Goal: Task Accomplishment & Management: Manage account settings

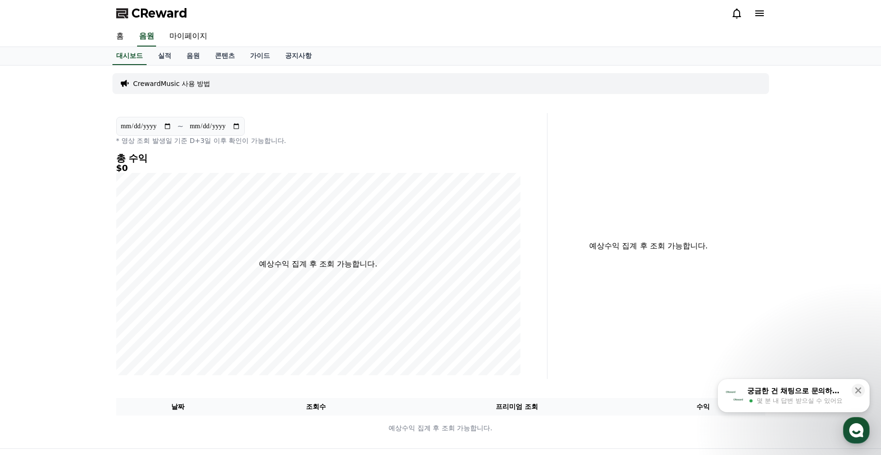
click at [611, 17] on div "CReward" at bounding box center [441, 13] width 664 height 27
click at [118, 40] on link "홈" at bounding box center [120, 37] width 23 height 20
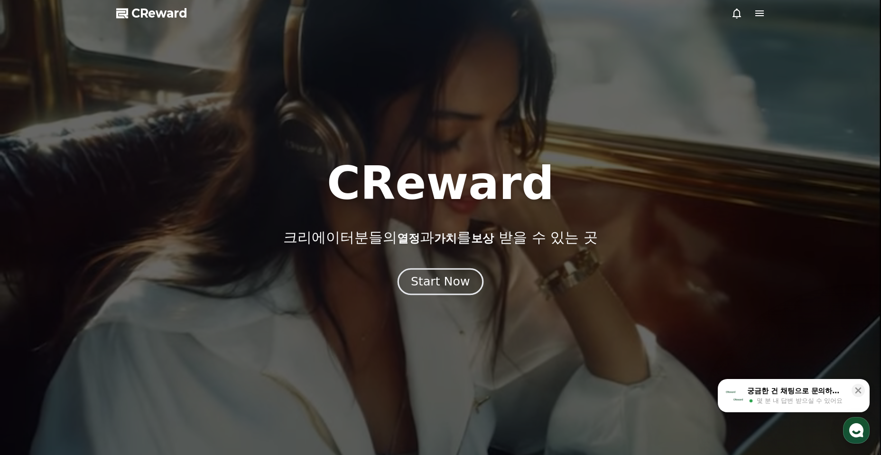
click at [437, 285] on div "Start Now" at bounding box center [440, 281] width 59 height 16
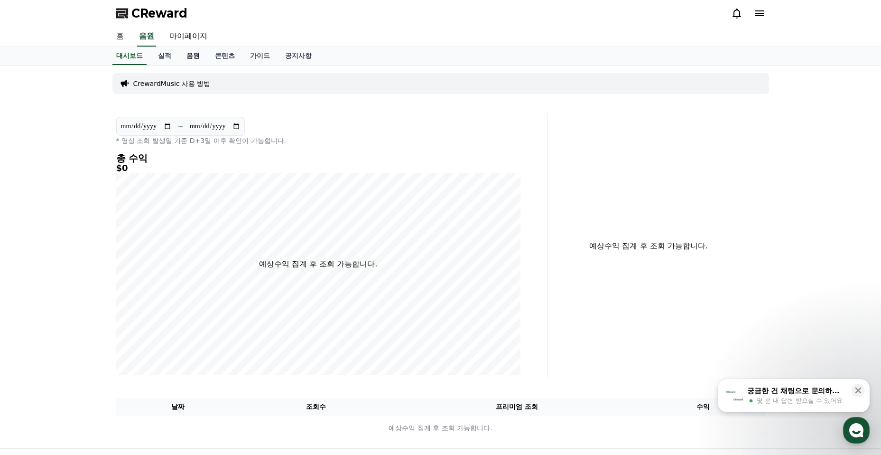
click at [194, 58] on link "음원" at bounding box center [193, 56] width 28 height 18
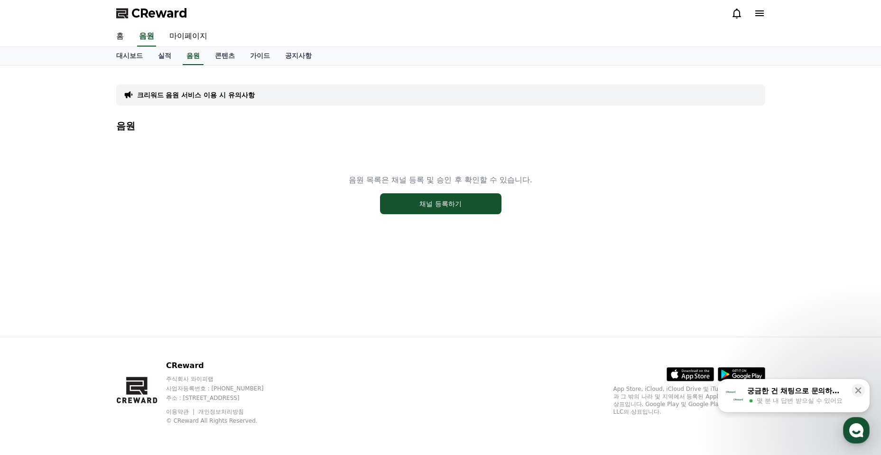
click at [758, 16] on icon at bounding box center [759, 13] width 9 height 6
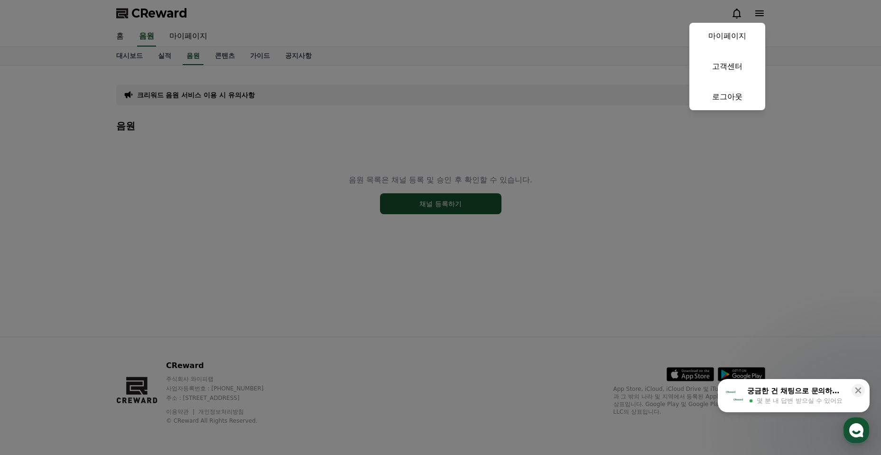
click at [607, 26] on button "close" at bounding box center [440, 227] width 881 height 455
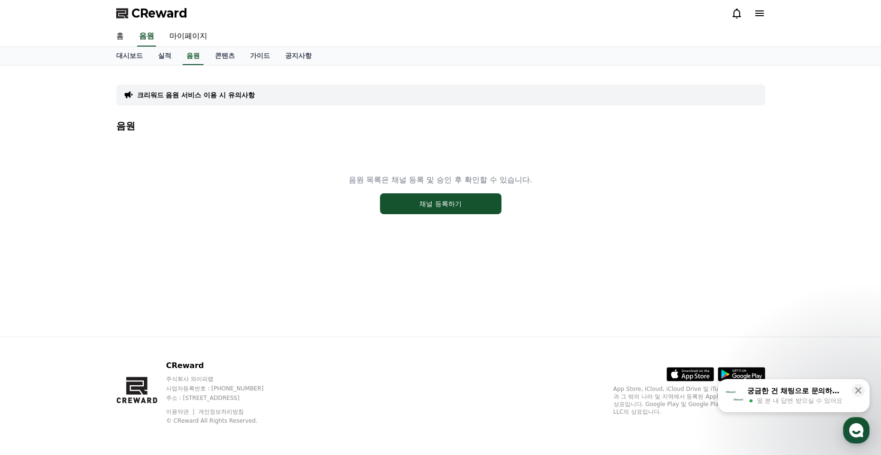
click at [754, 18] on icon at bounding box center [759, 13] width 11 height 11
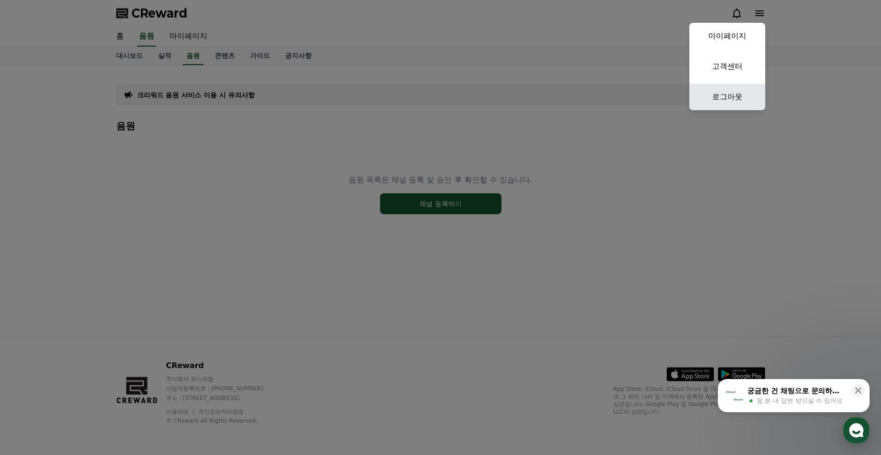
click at [739, 93] on link "로그아웃" at bounding box center [727, 97] width 76 height 27
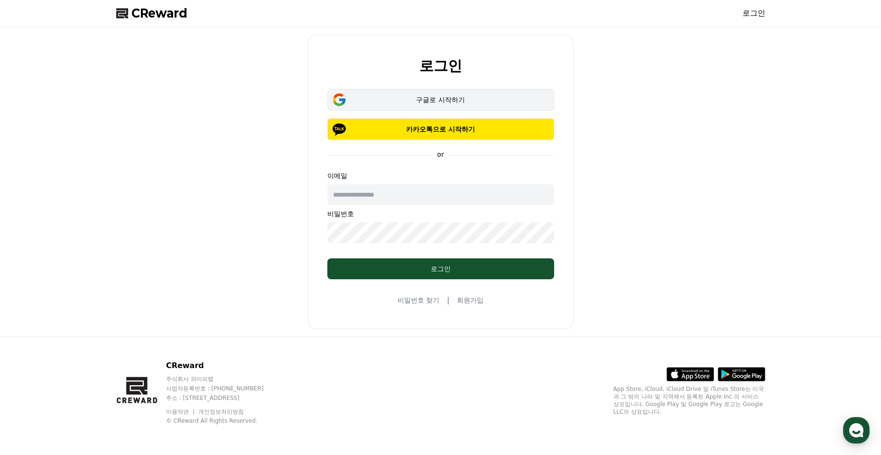
click at [439, 99] on div "구글로 시작하기" at bounding box center [440, 99] width 199 height 9
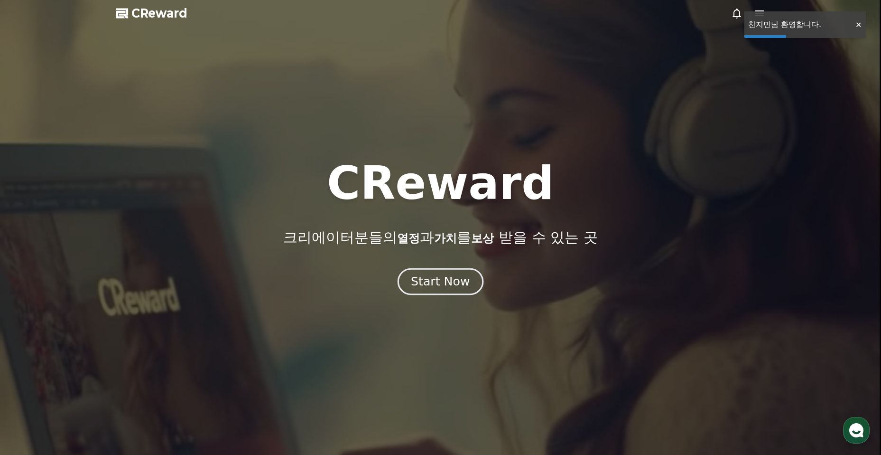
click at [461, 272] on button "Start Now" at bounding box center [441, 281] width 86 height 27
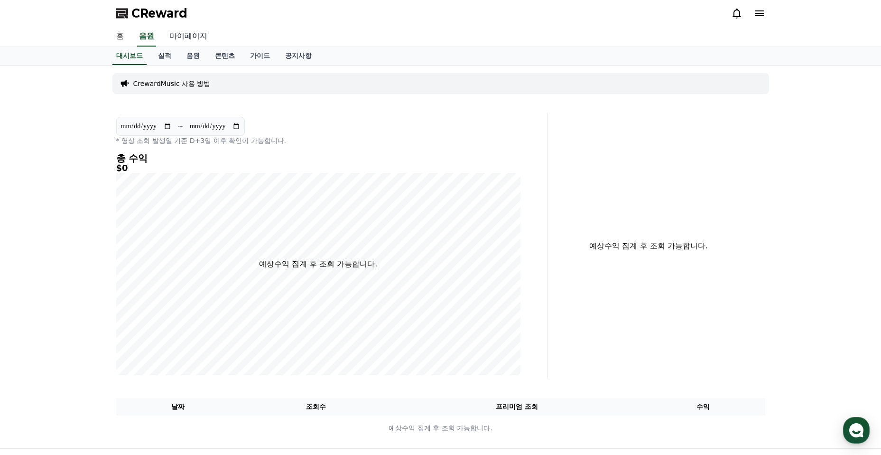
click at [193, 46] on link "마이페이지" at bounding box center [188, 37] width 53 height 20
select select "**********"
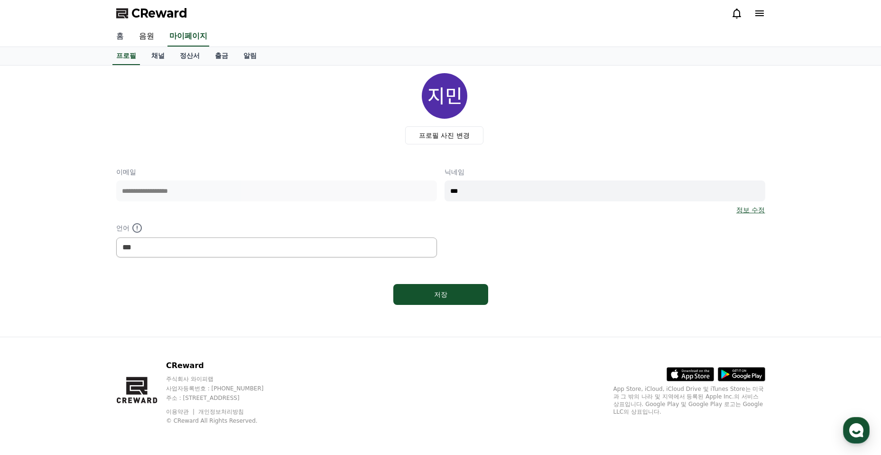
click at [128, 37] on link "홈" at bounding box center [120, 37] width 23 height 20
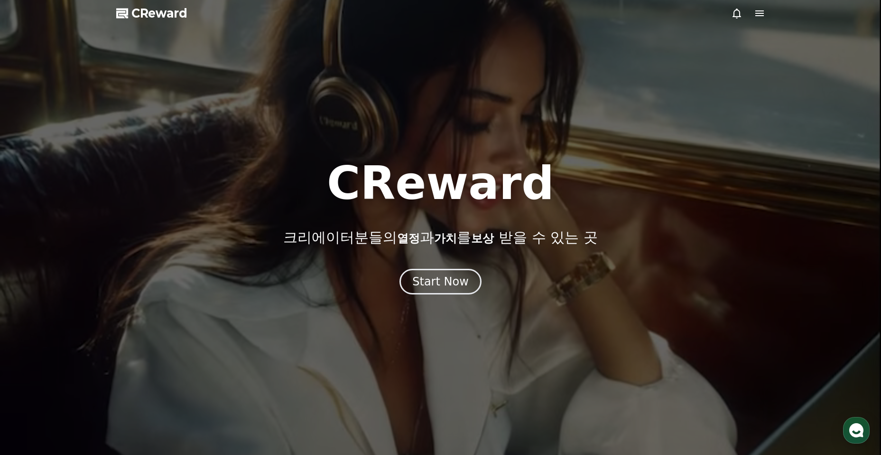
click at [464, 268] on div "CReward 크리에이터분들의 열정 과 가치 를 보상 받을 수 있는 곳 Start Now" at bounding box center [440, 227] width 881 height 134
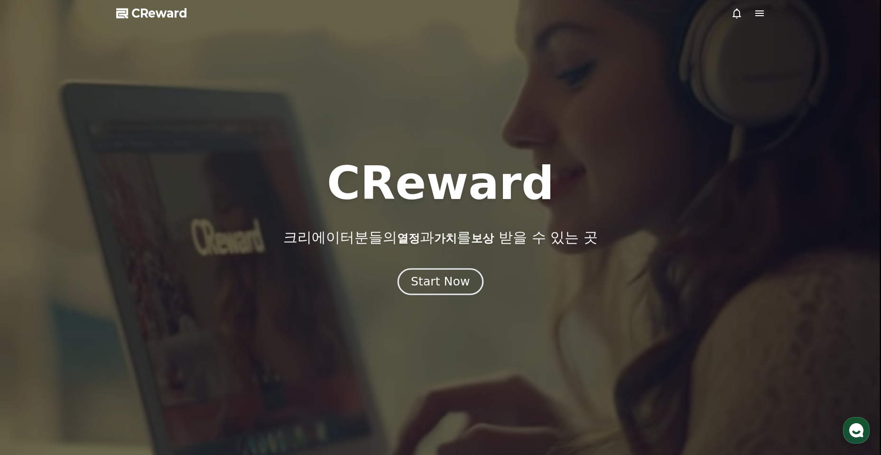
click at [461, 277] on div "Start Now" at bounding box center [440, 281] width 59 height 16
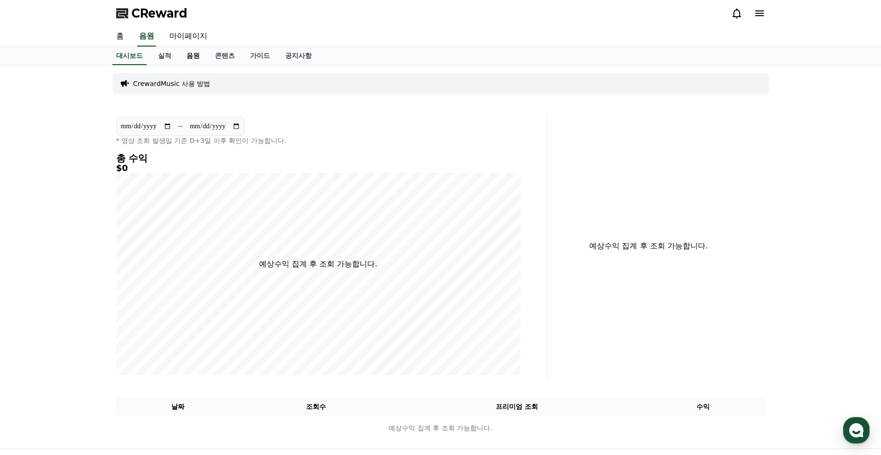
click at [196, 56] on link "음원" at bounding box center [193, 56] width 28 height 18
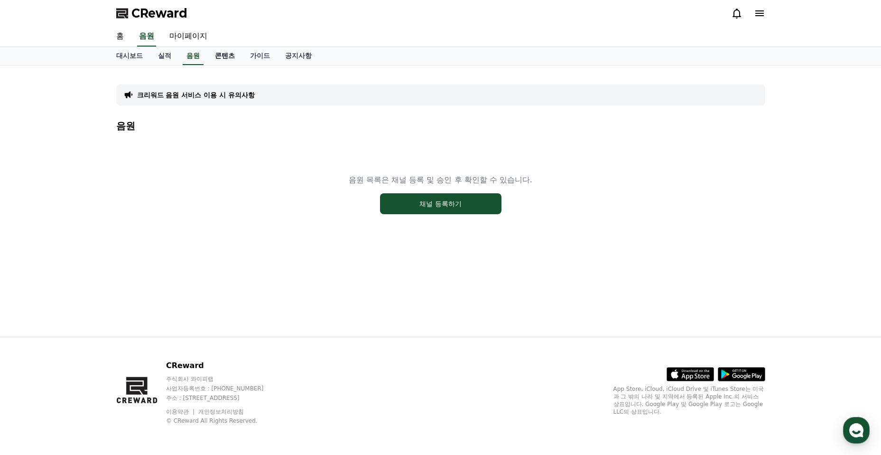
click at [230, 54] on link "콘텐츠" at bounding box center [224, 56] width 35 height 18
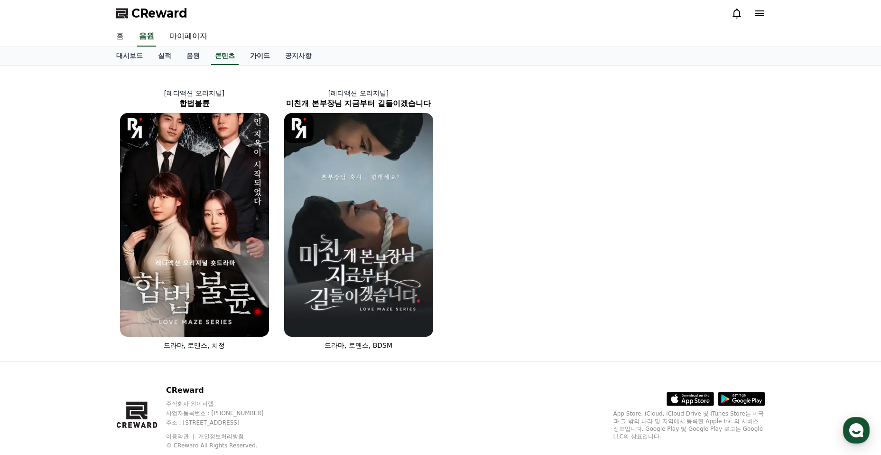
click at [259, 55] on link "가이드" at bounding box center [259, 56] width 35 height 18
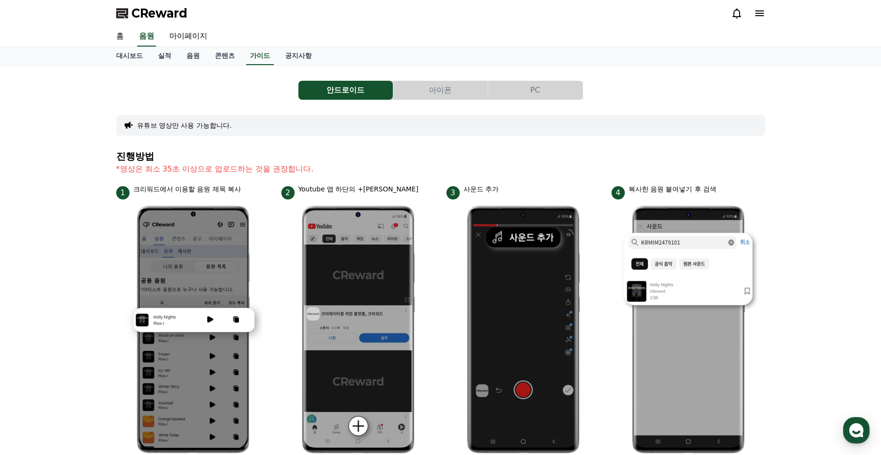
click at [544, 78] on div "안드로이드 아이폰 PC 유튜브 영상만 사용 가능합니다. 진행방법 *영상은 최소 35초 이상으로 업로드하는 것을 권장합니다. 1 크리워드에서 이…" at bounding box center [440, 412] width 649 height 678
click at [543, 86] on button "PC" at bounding box center [535, 90] width 94 height 19
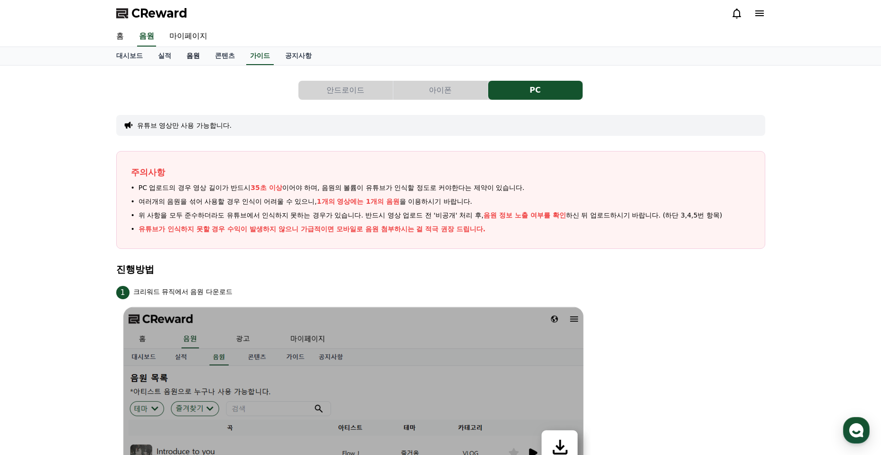
click at [190, 51] on link "음원" at bounding box center [193, 56] width 28 height 18
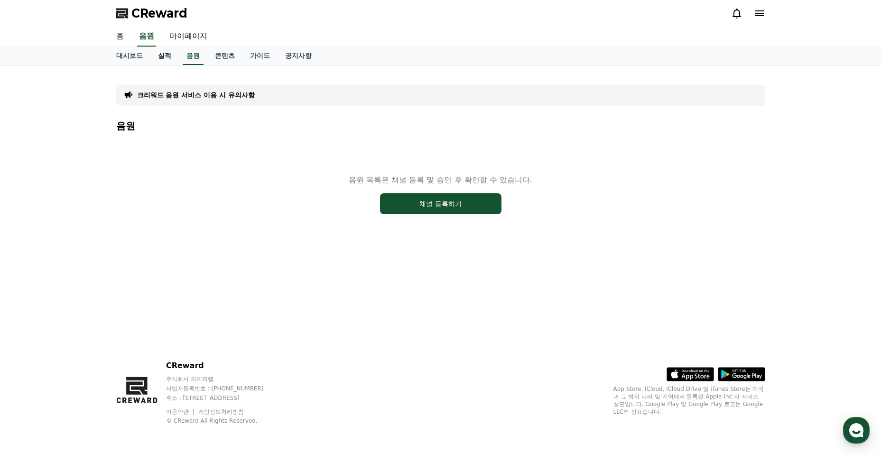
click at [167, 55] on link "실적" at bounding box center [164, 56] width 28 height 18
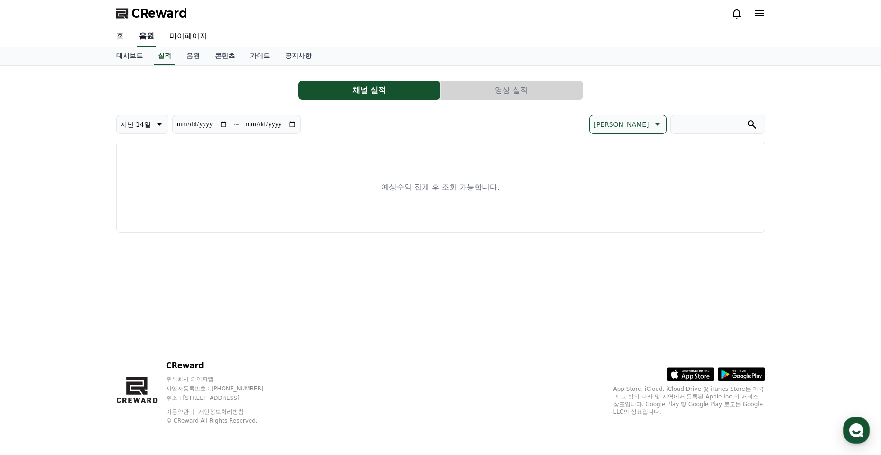
click at [148, 38] on link "음원" at bounding box center [146, 37] width 19 height 20
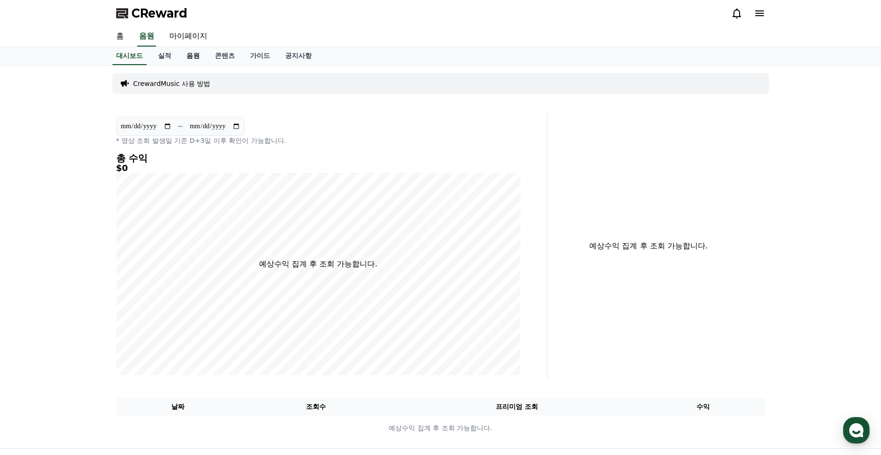
click at [185, 54] on link "음원" at bounding box center [193, 56] width 28 height 18
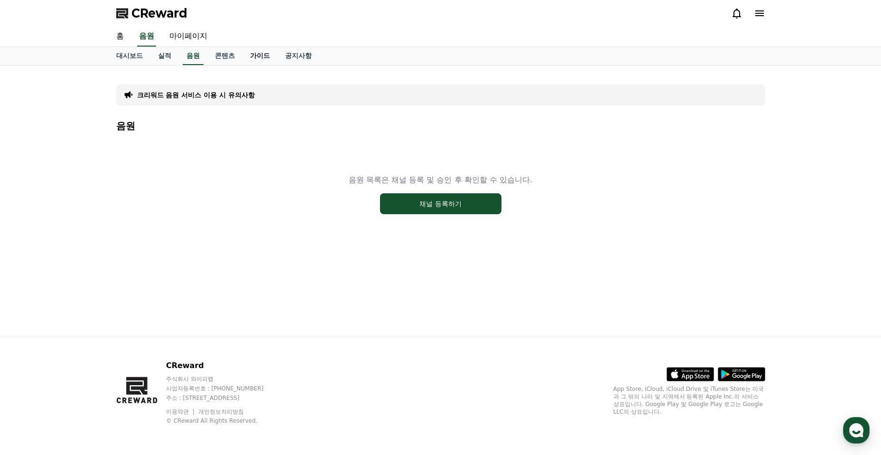
click at [248, 56] on link "가이드" at bounding box center [259, 56] width 35 height 18
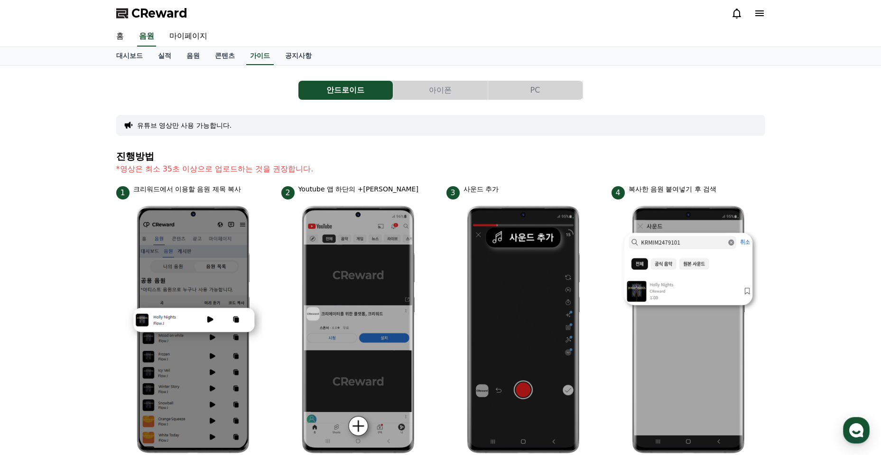
click at [524, 93] on button "PC" at bounding box center [535, 90] width 94 height 19
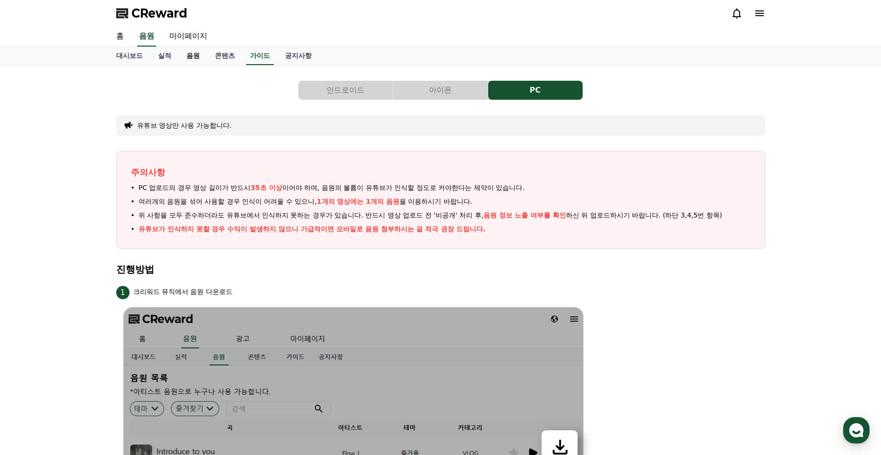
click at [185, 55] on link "음원" at bounding box center [193, 56] width 28 height 18
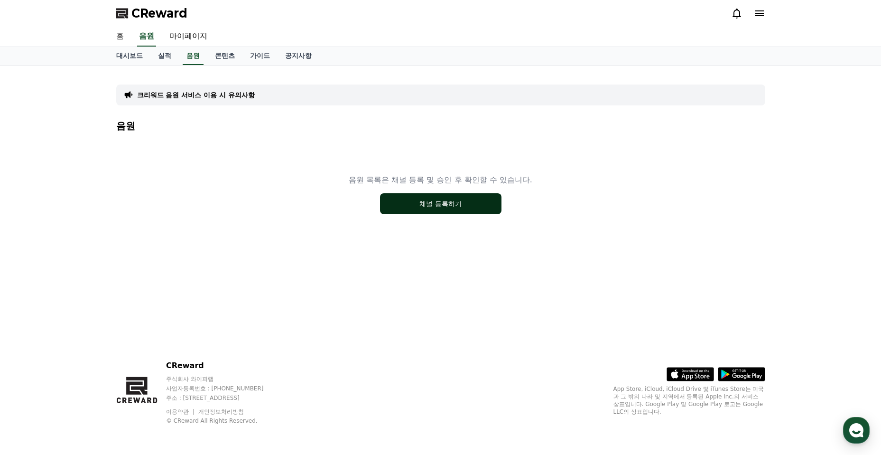
click at [463, 202] on button "채널 등록하기" at bounding box center [440, 203] width 121 height 21
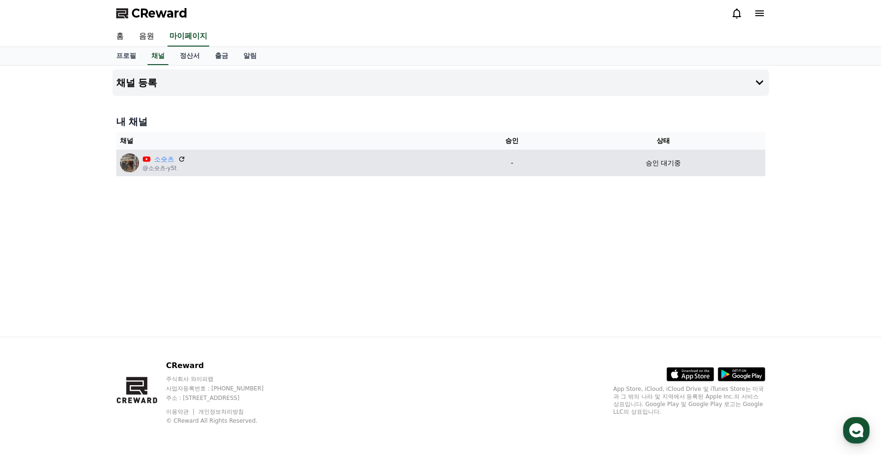
click at [147, 158] on icon at bounding box center [147, 158] width 8 height 5
click at [124, 164] on img at bounding box center [129, 162] width 19 height 19
click at [156, 157] on link "소숏츠" at bounding box center [164, 159] width 20 height 10
click at [672, 170] on td "승인 대기중" at bounding box center [664, 162] width 204 height 27
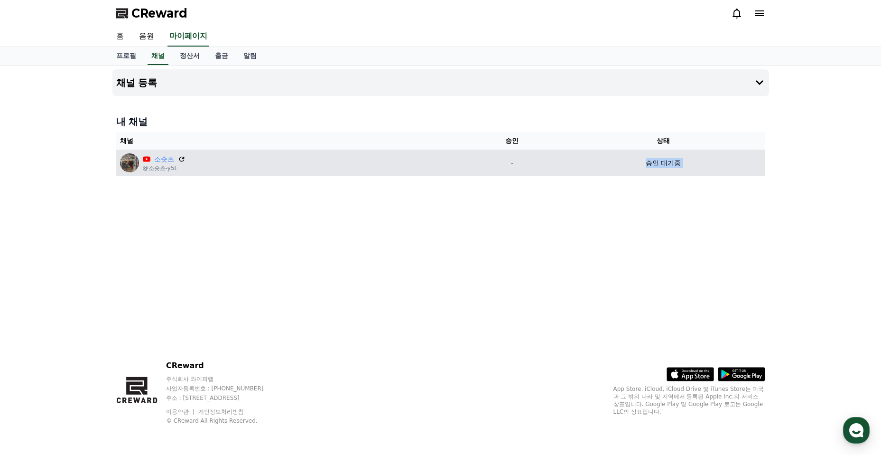
click at [672, 170] on td "승인 대기중" at bounding box center [664, 162] width 204 height 27
drag, startPoint x: 672, startPoint y: 170, endPoint x: 741, endPoint y: 161, distance: 69.4
click at [733, 170] on td "승인 대기중" at bounding box center [664, 162] width 204 height 27
